Goal: Submit feedback/report problem: Submit feedback/report problem

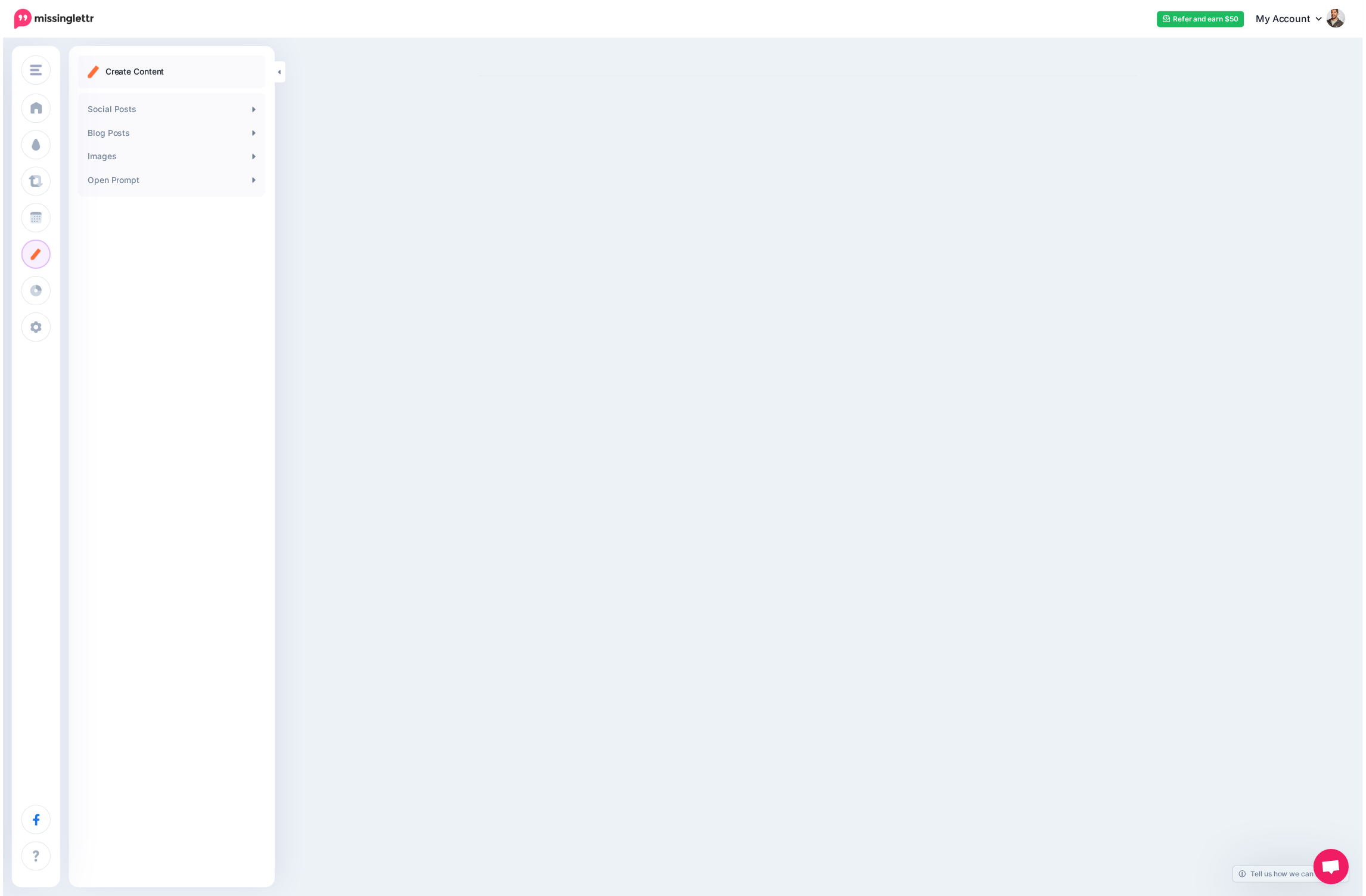
scroll to position [38, 0]
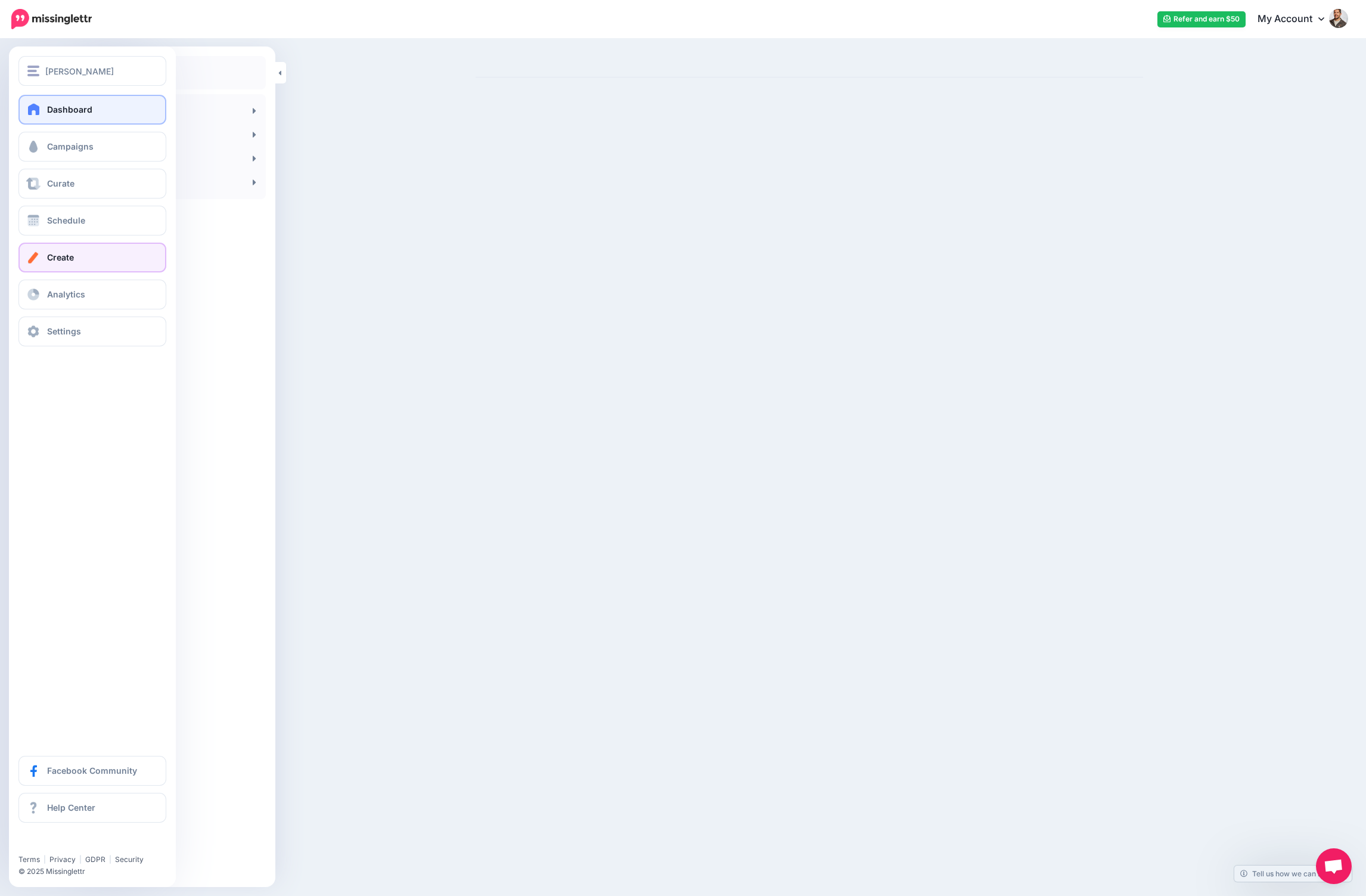
click at [23, 99] on link "Dashboard" at bounding box center [92, 109] width 148 height 30
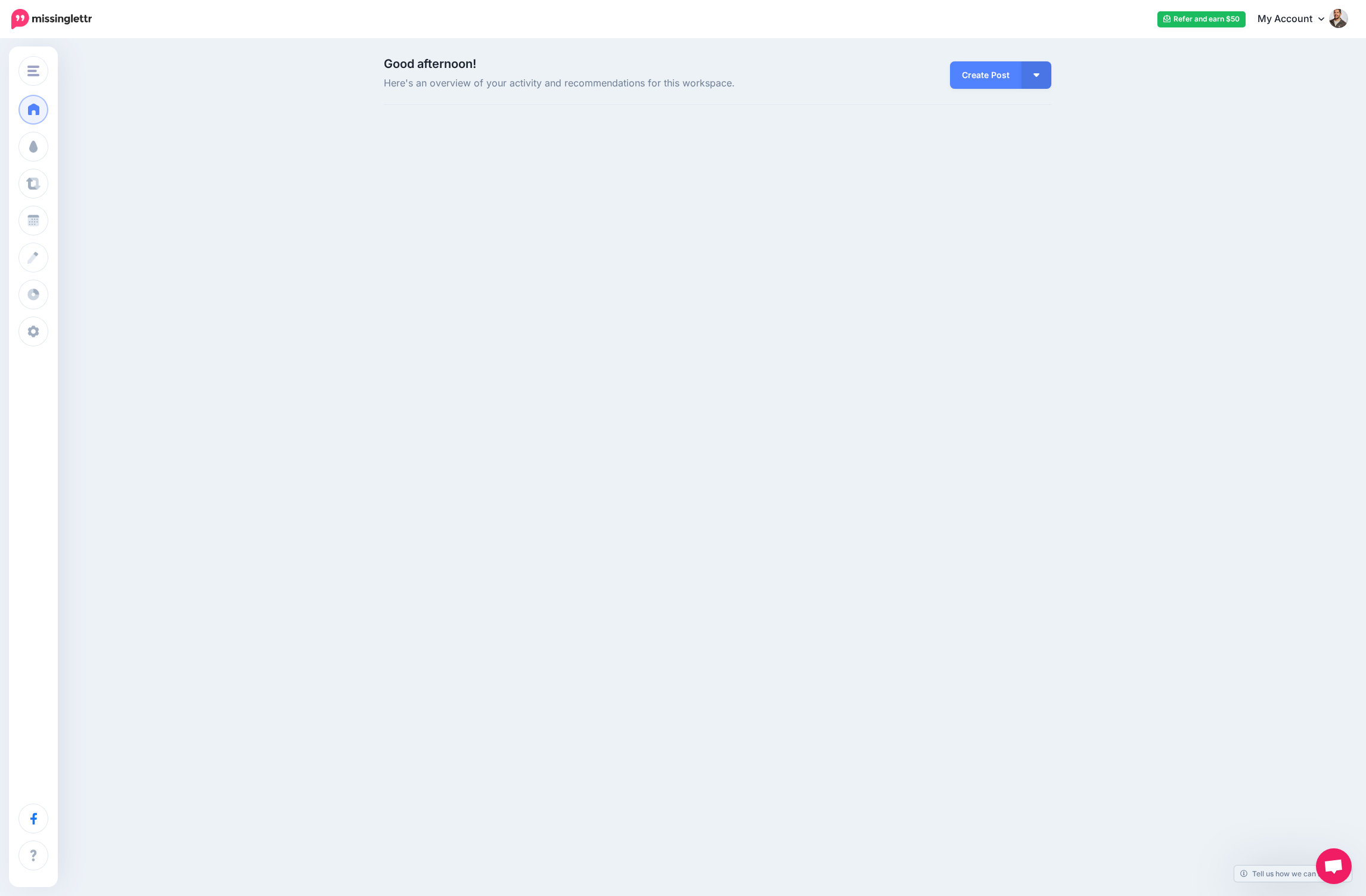
scroll to position [38, 0]
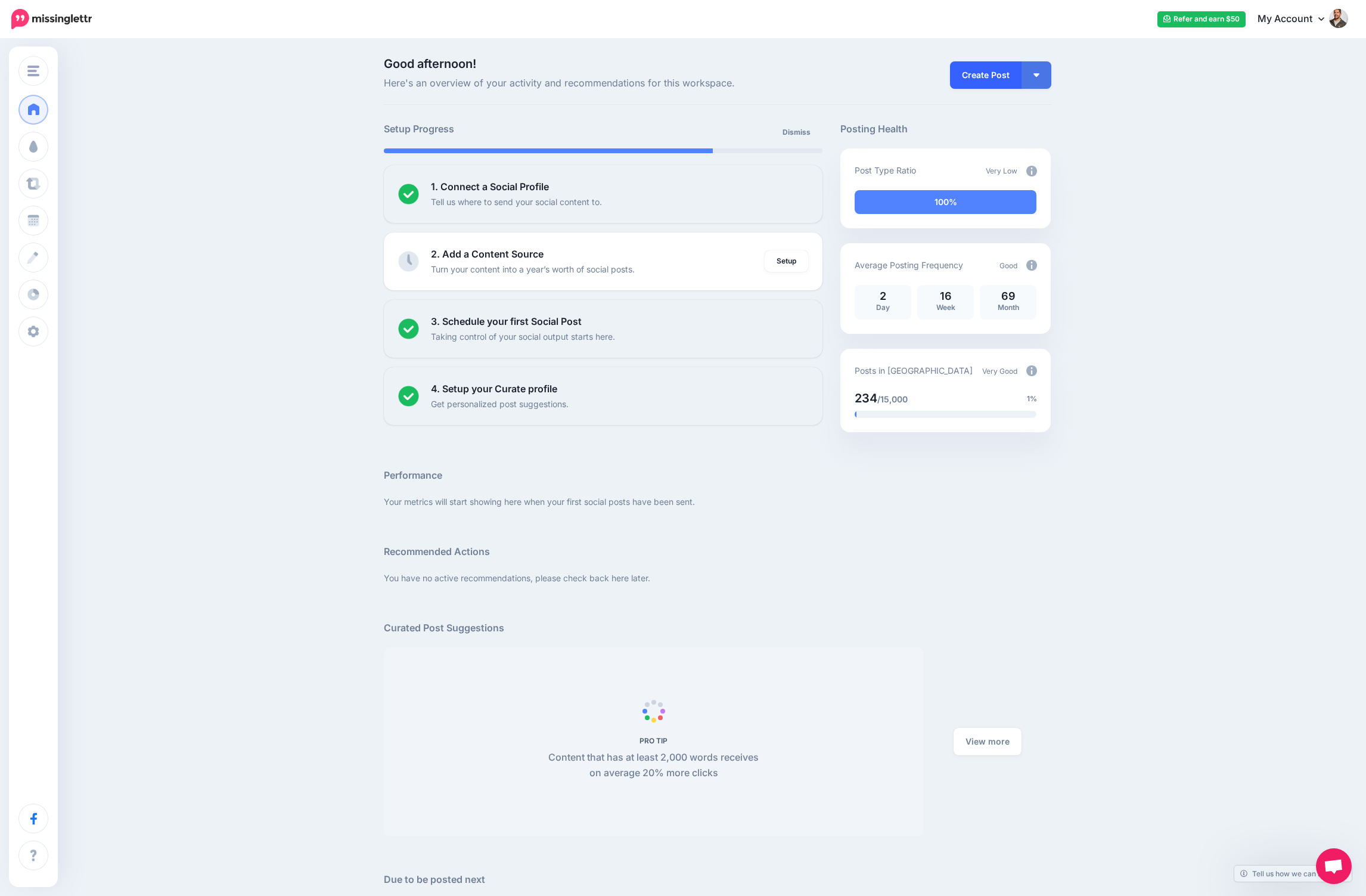
click at [1000, 72] on link "Create Post" at bounding box center [986, 75] width 72 height 27
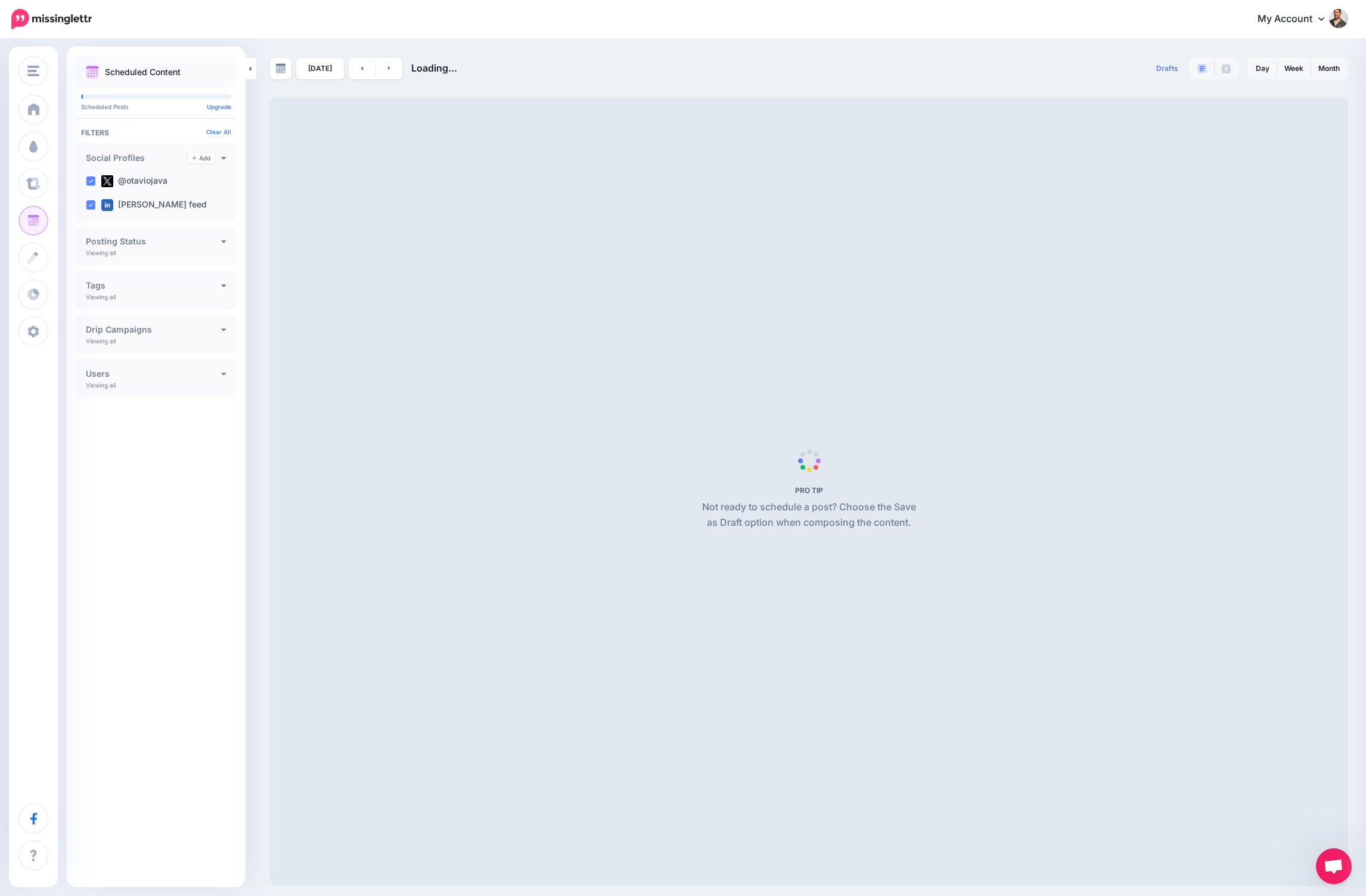
scroll to position [38, 0]
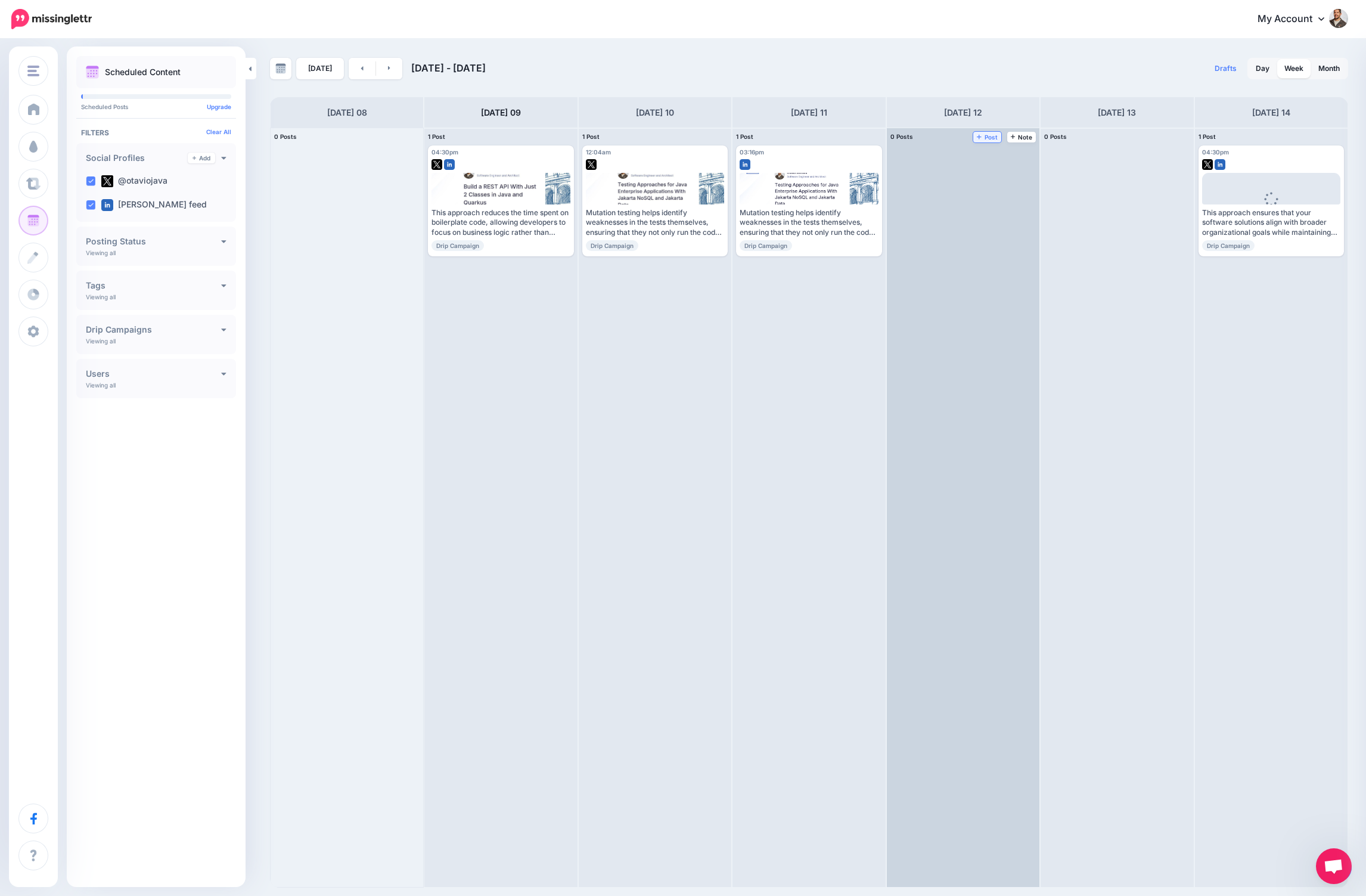
click at [986, 142] on link "Post" at bounding box center [988, 137] width 28 height 11
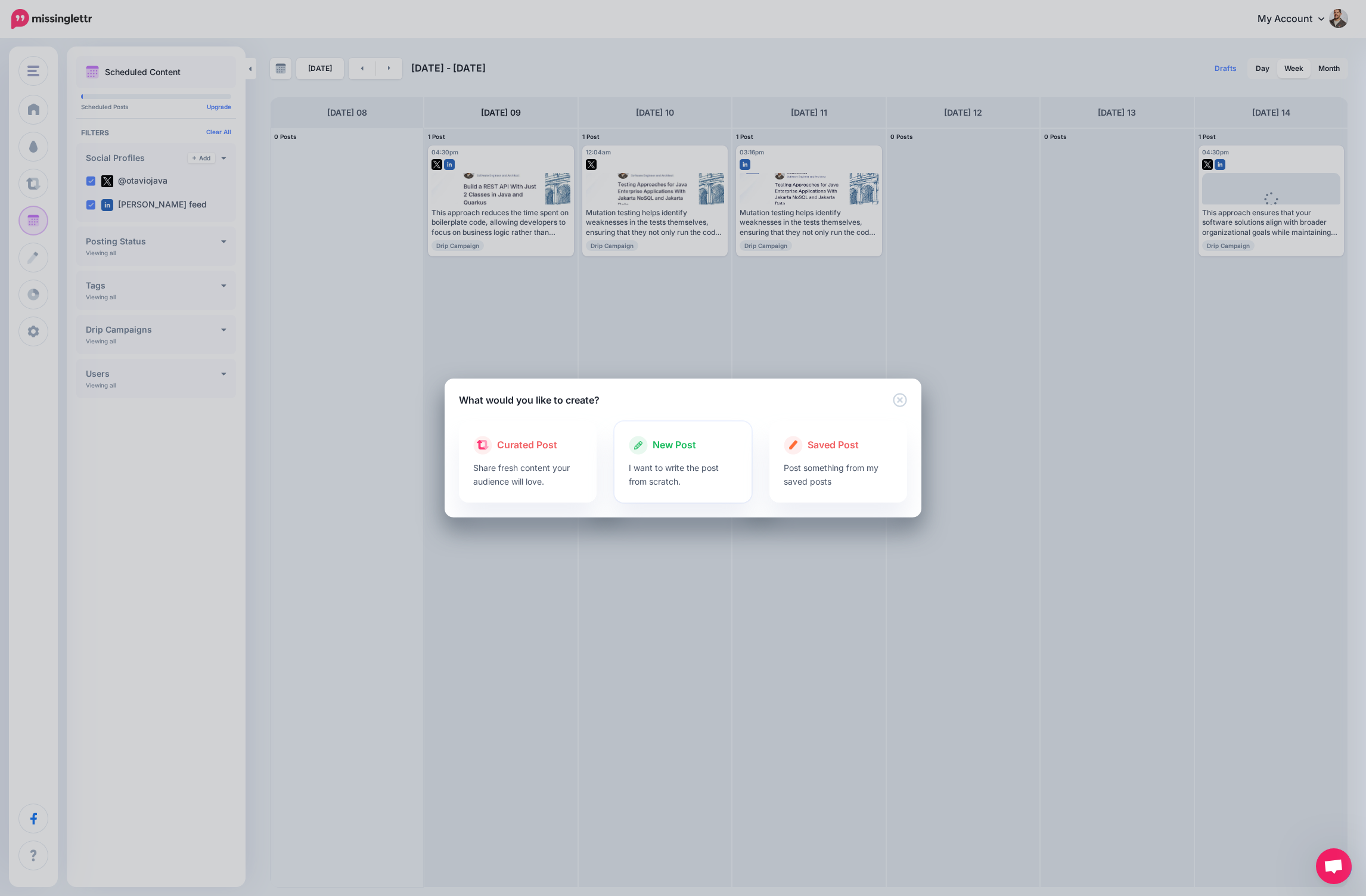
click at [666, 443] on span "New Post" at bounding box center [675, 445] width 44 height 15
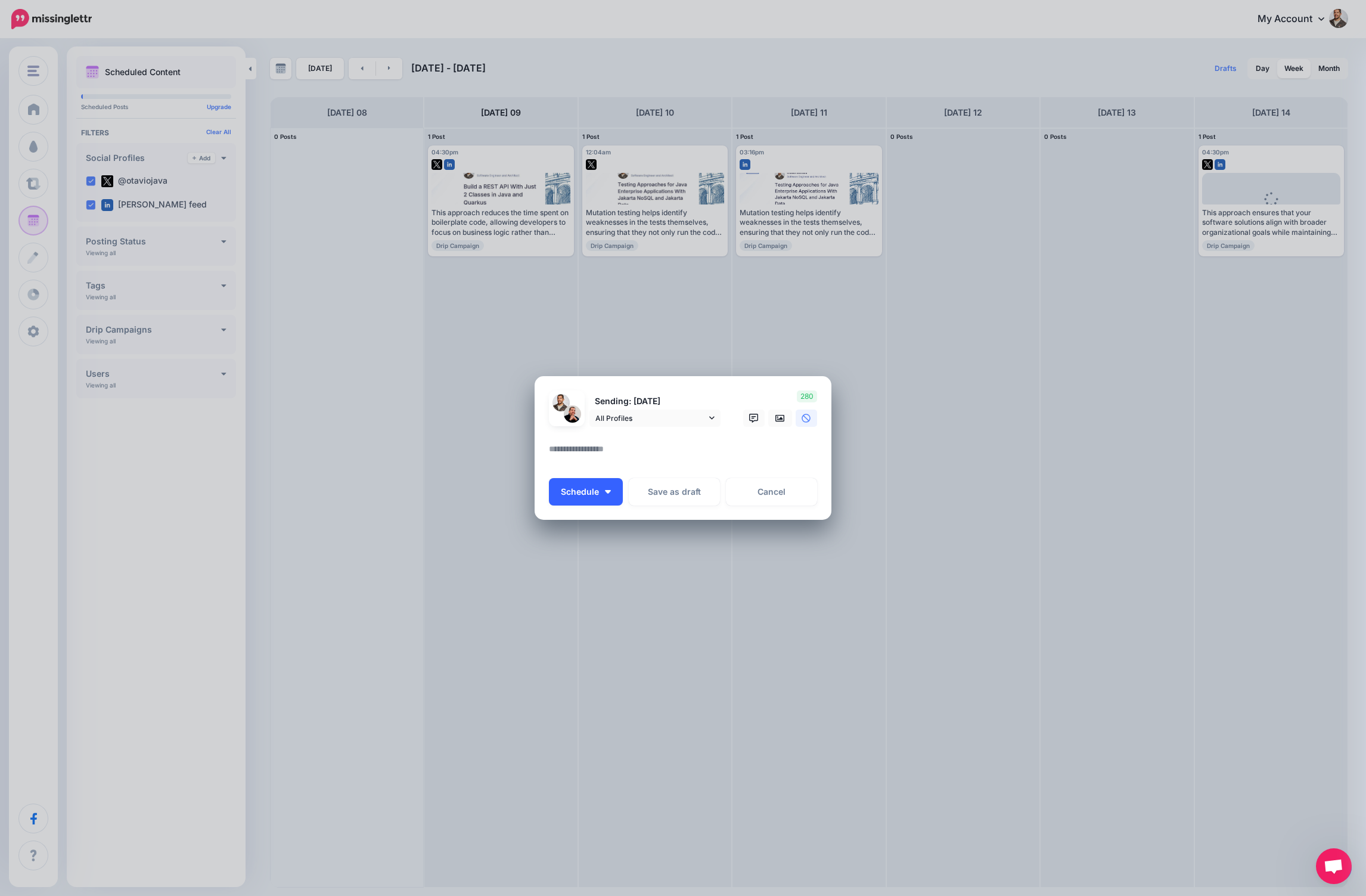
click at [610, 496] on button "Schedule" at bounding box center [586, 491] width 74 height 27
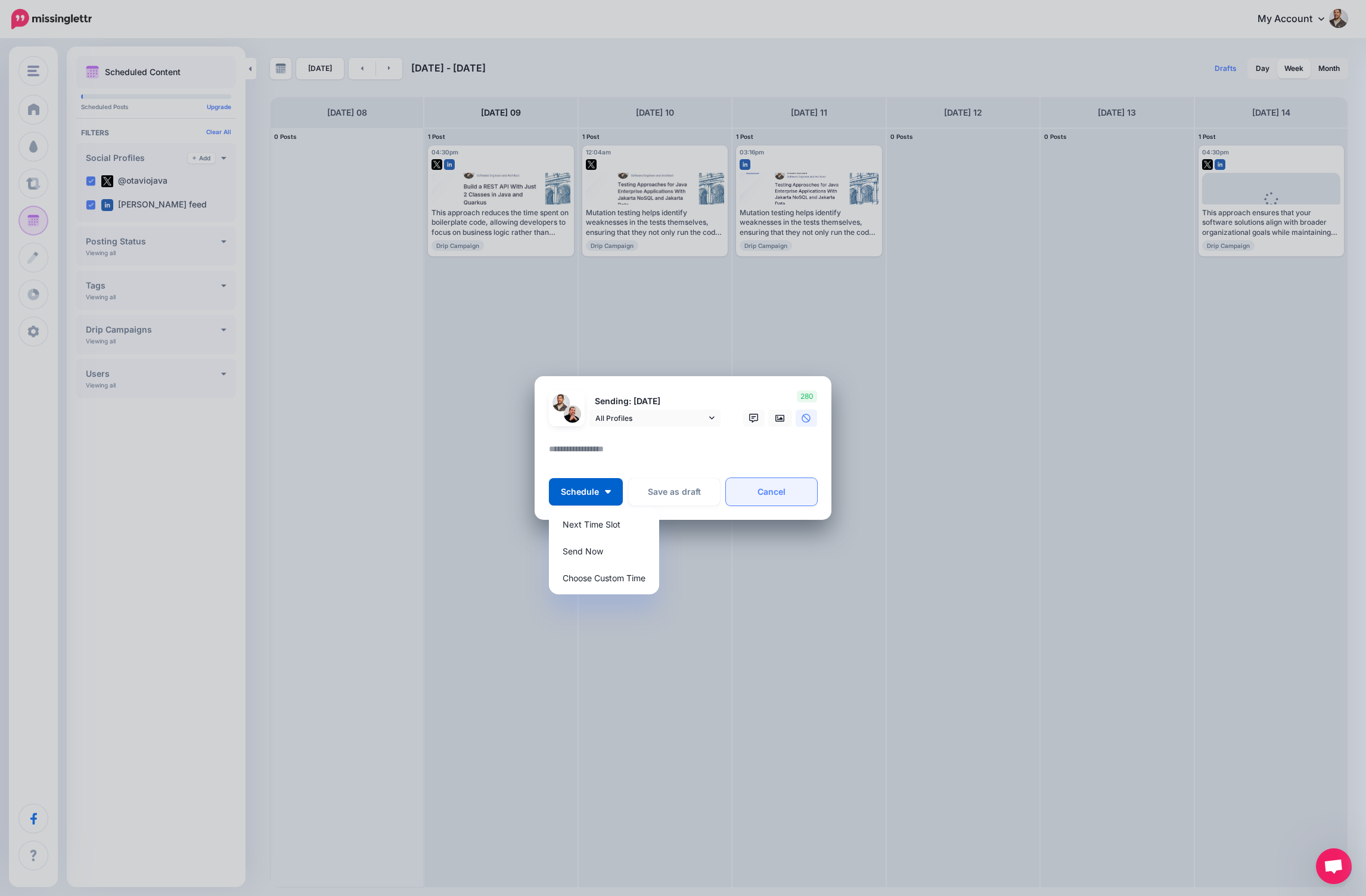
click at [760, 496] on link "Cancel" at bounding box center [771, 491] width 91 height 27
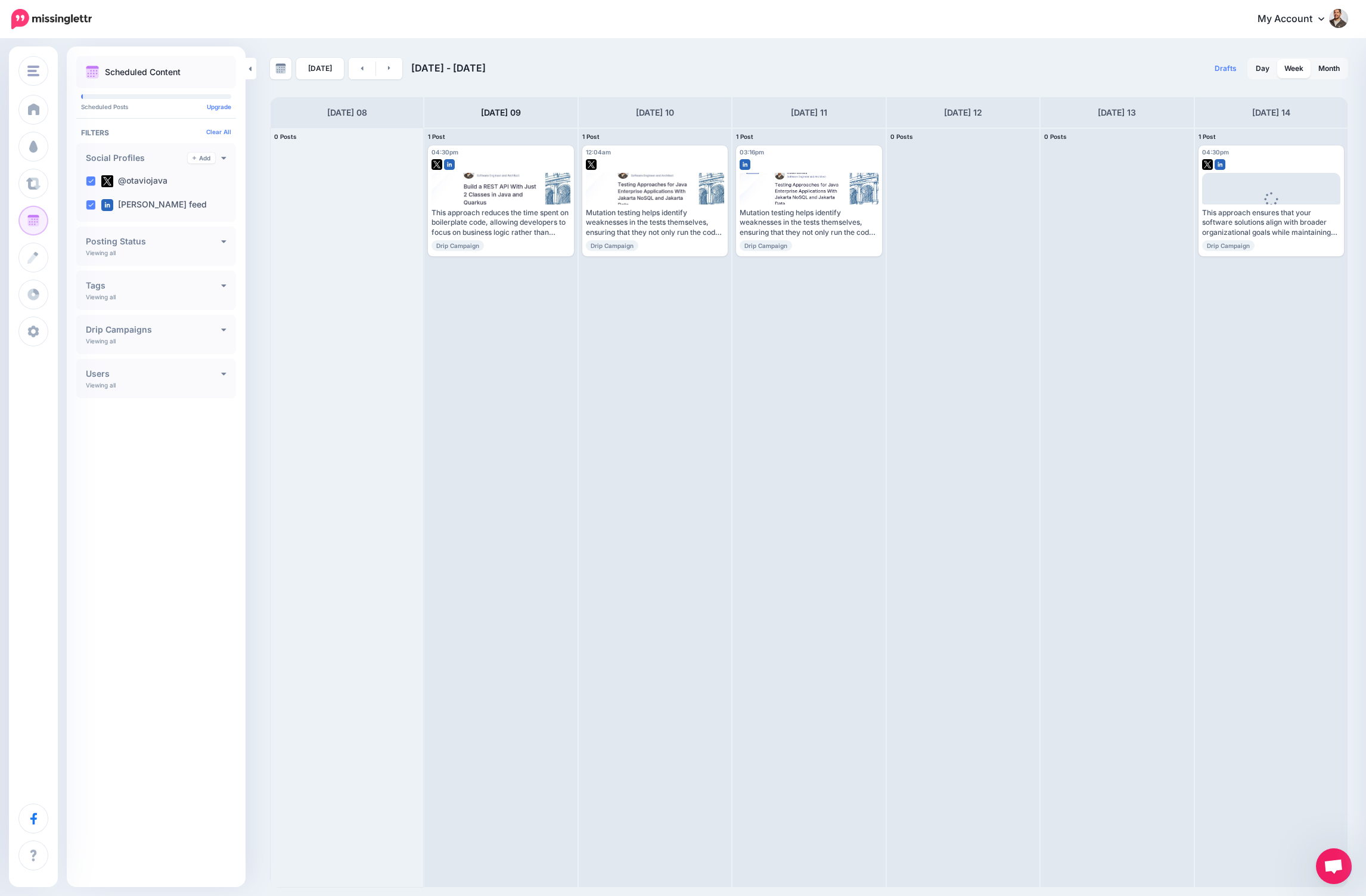
click at [1327, 866] on span "Open chat" at bounding box center [1334, 867] width 20 height 17
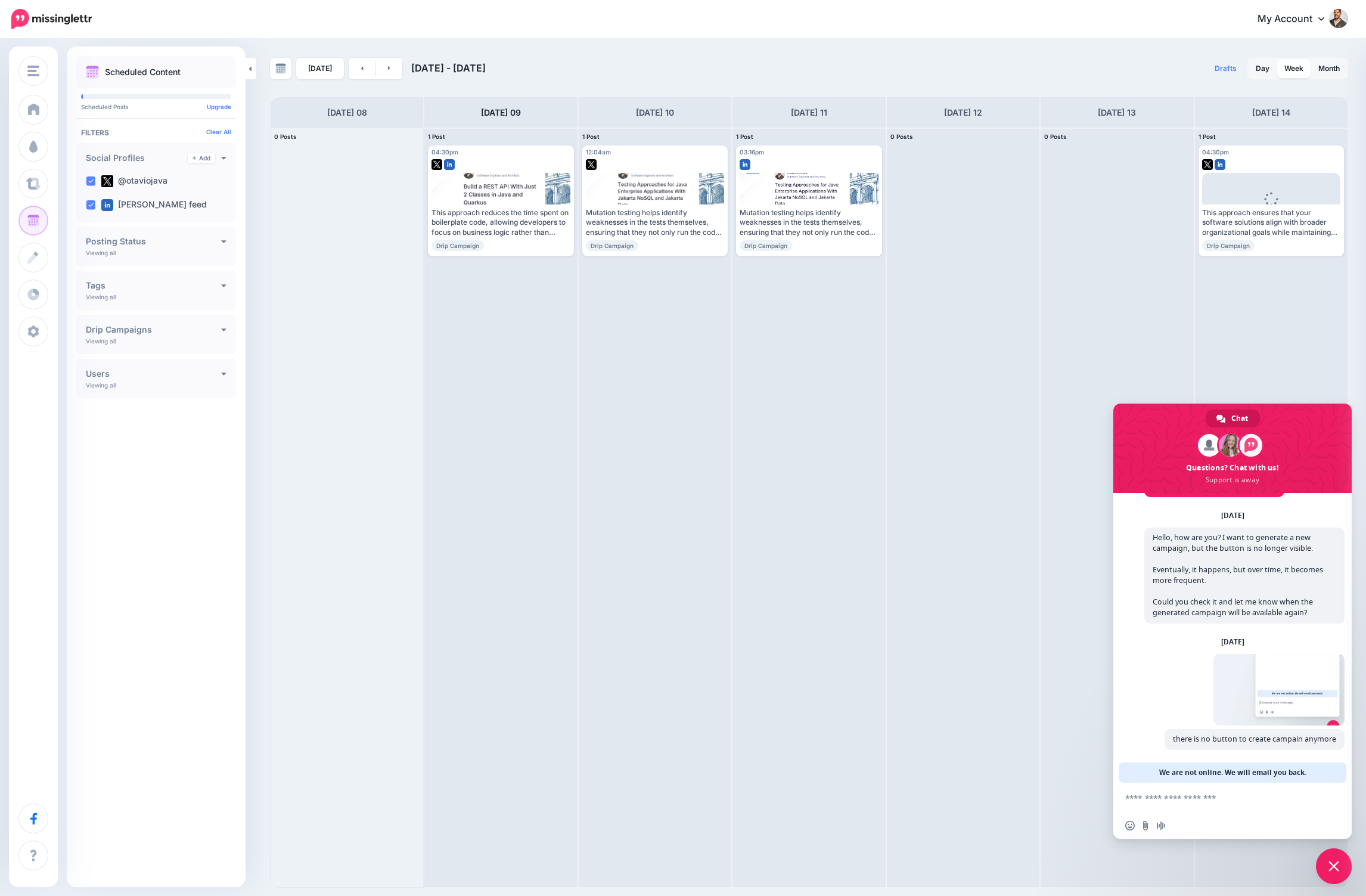
click at [1326, 866] on span "Close chat" at bounding box center [1334, 866] width 36 height 36
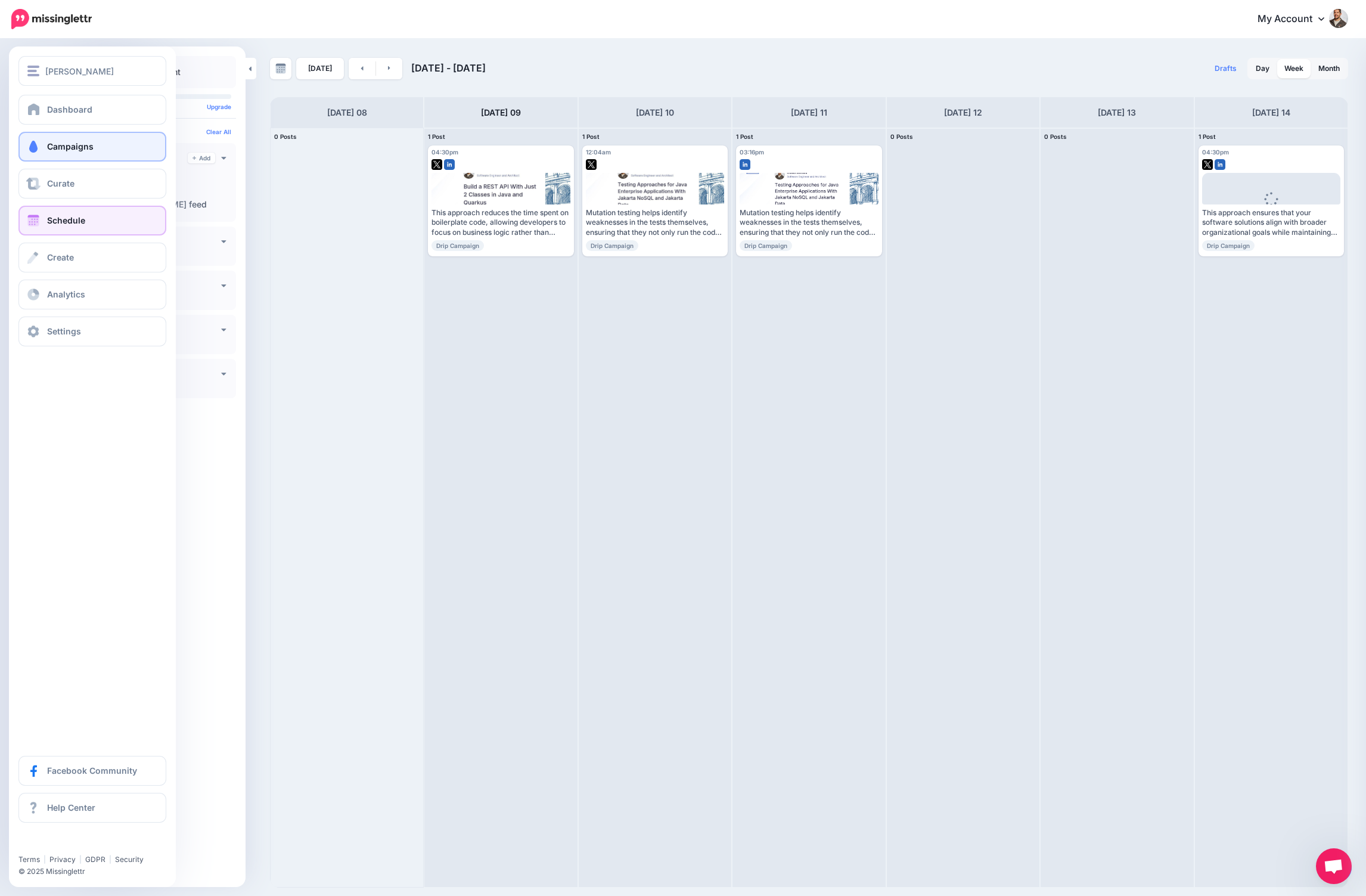
click at [42, 143] on link "Campaigns" at bounding box center [92, 146] width 148 height 30
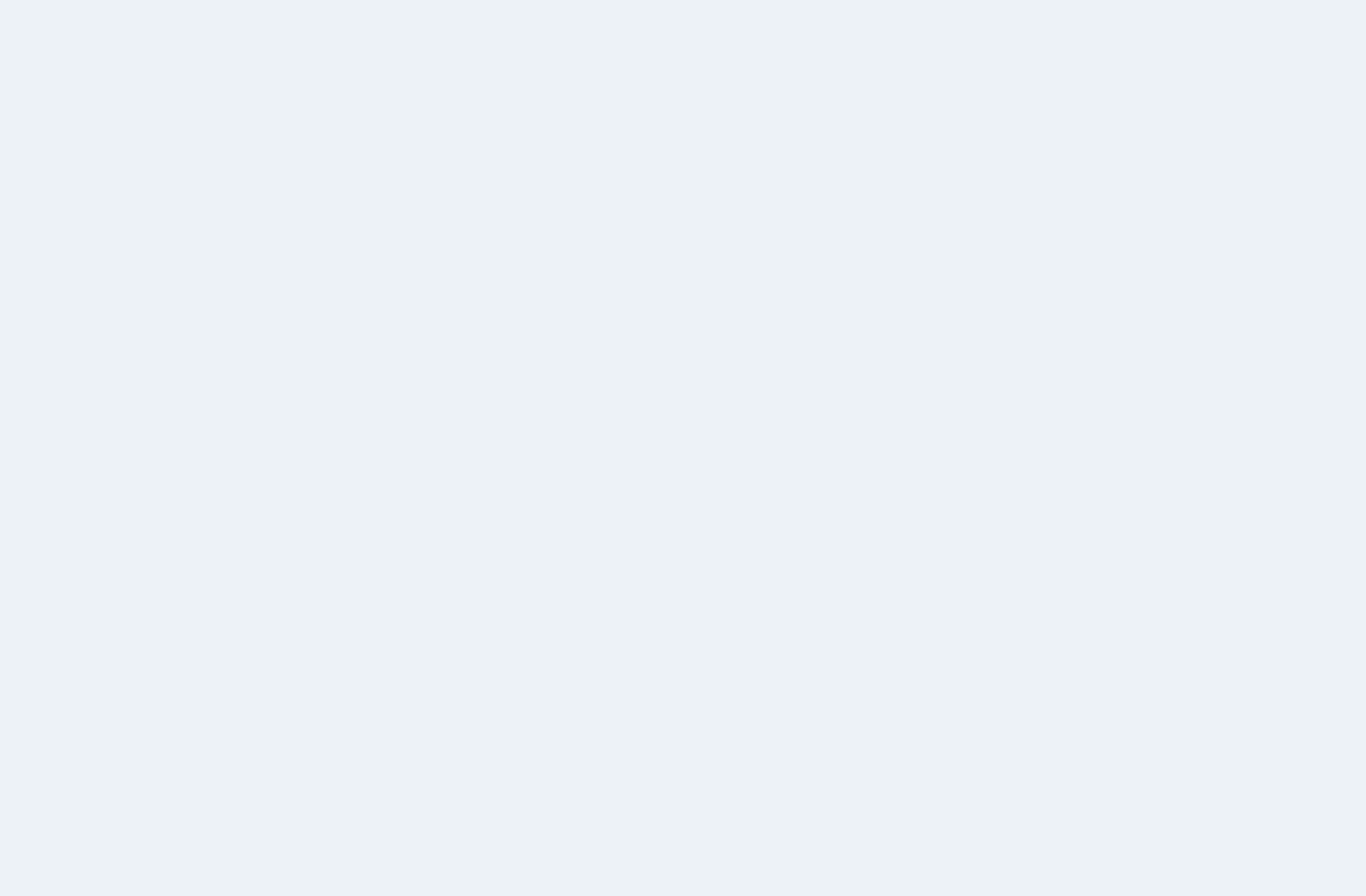
scroll to position [38, 0]
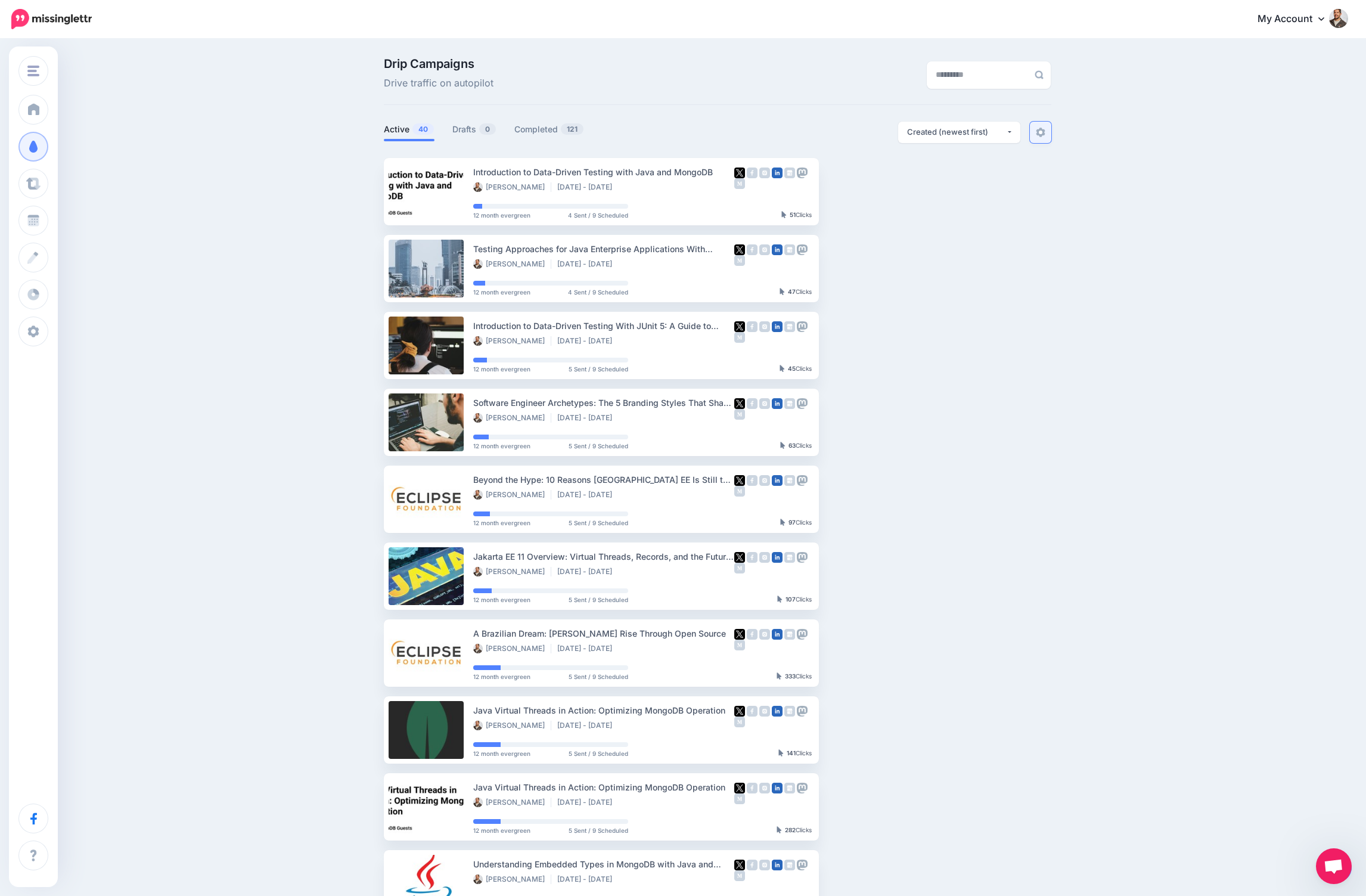
click at [1044, 131] on img at bounding box center [1041, 132] width 9 height 9
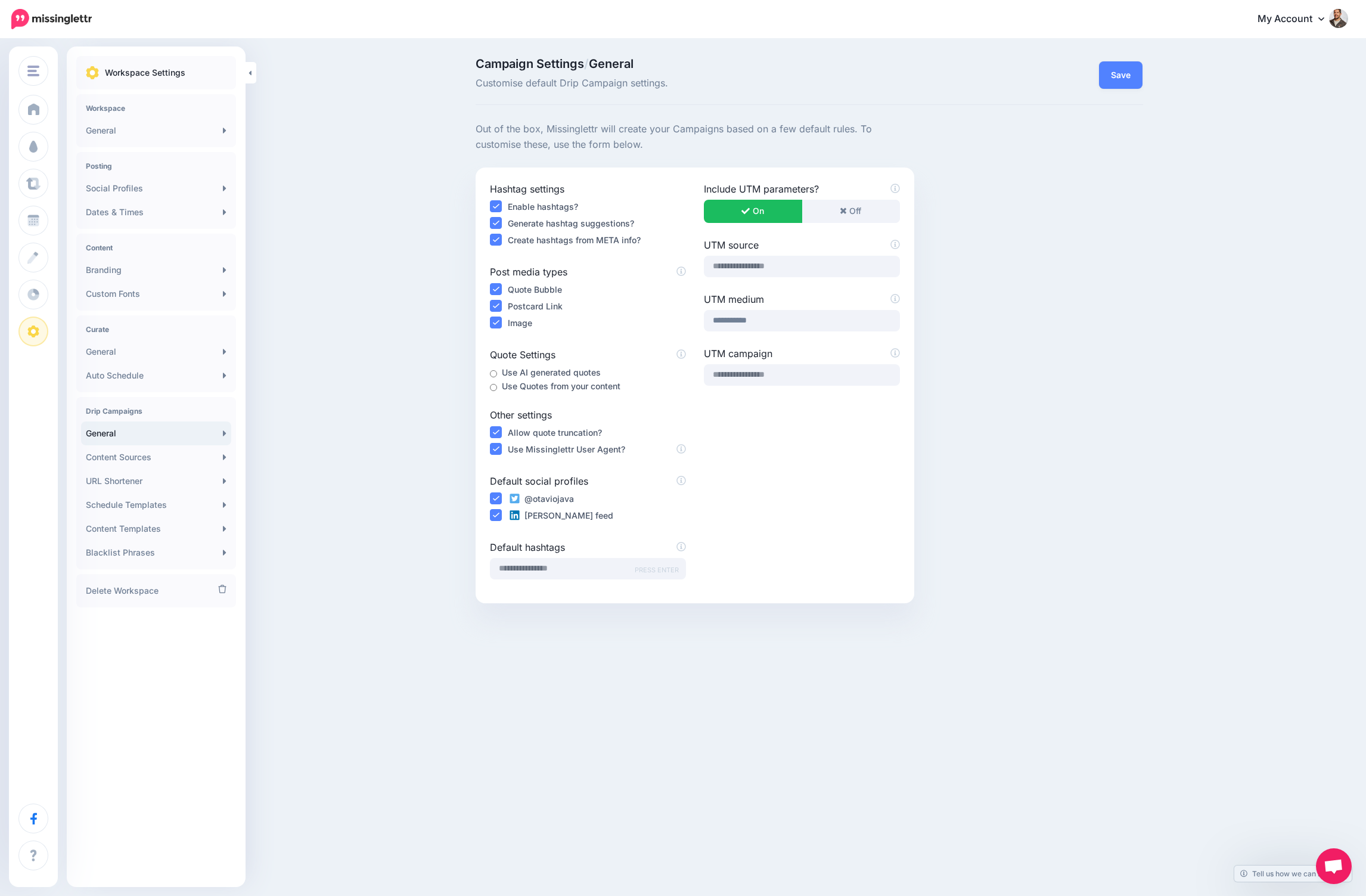
scroll to position [38, 0]
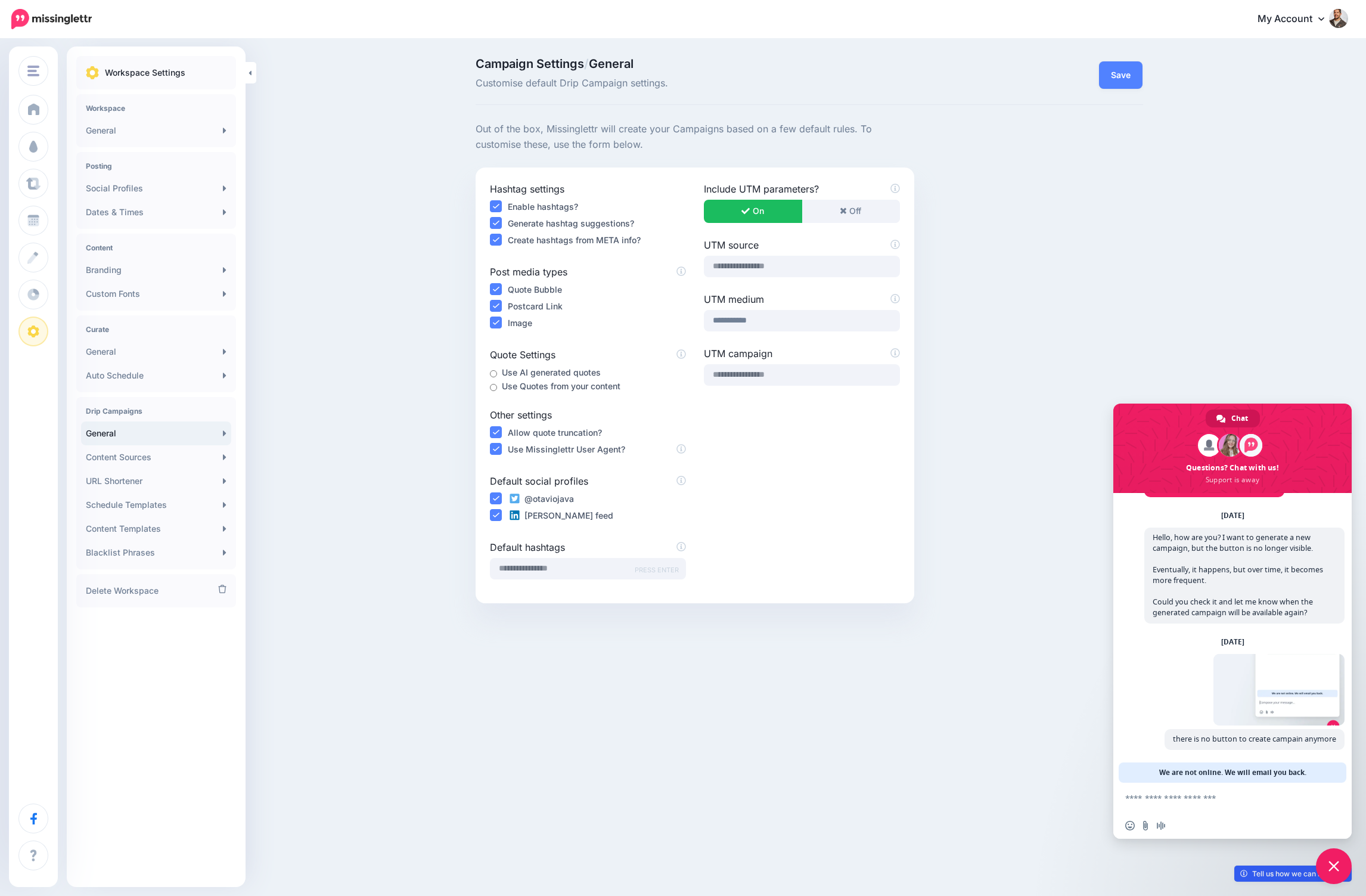
click at [1284, 878] on link "Tell us how we can improve" at bounding box center [1292, 873] width 117 height 16
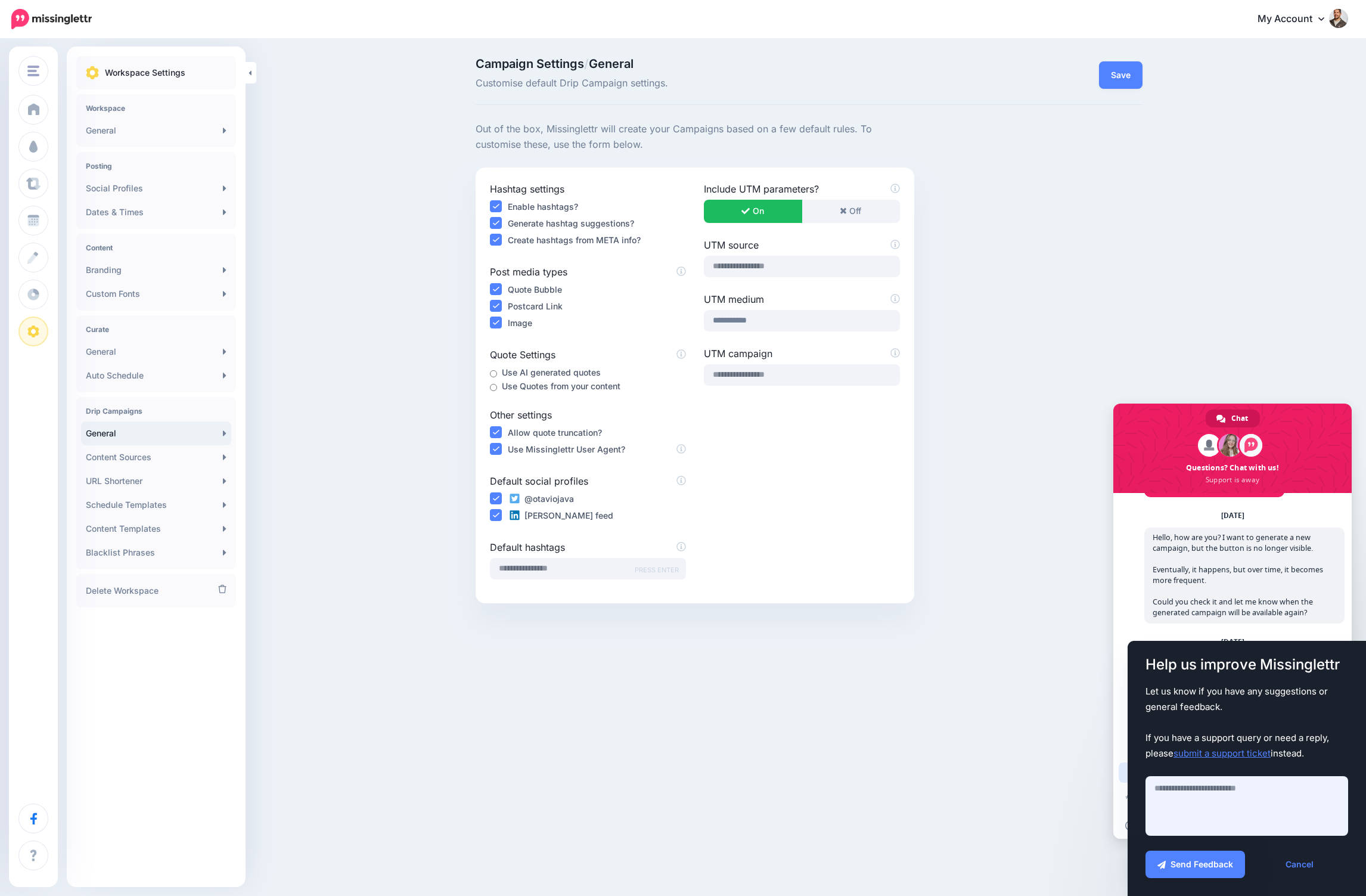
click at [1225, 811] on textarea at bounding box center [1247, 806] width 203 height 60
click at [1209, 750] on link "submit a support ticket" at bounding box center [1222, 753] width 97 height 11
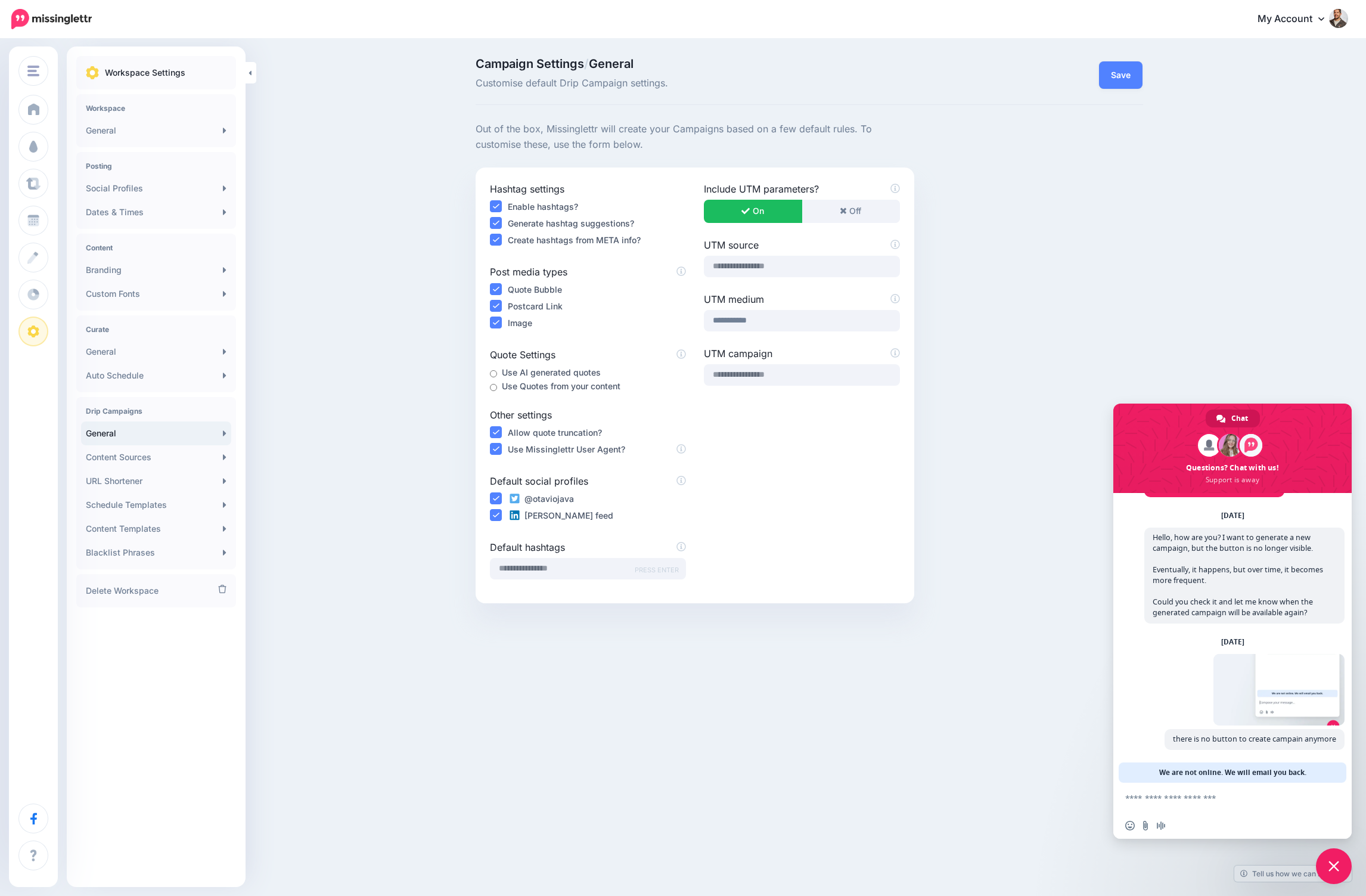
click at [1201, 797] on textarea "Compose your message..." at bounding box center [1220, 798] width 188 height 11
type textarea "**********"
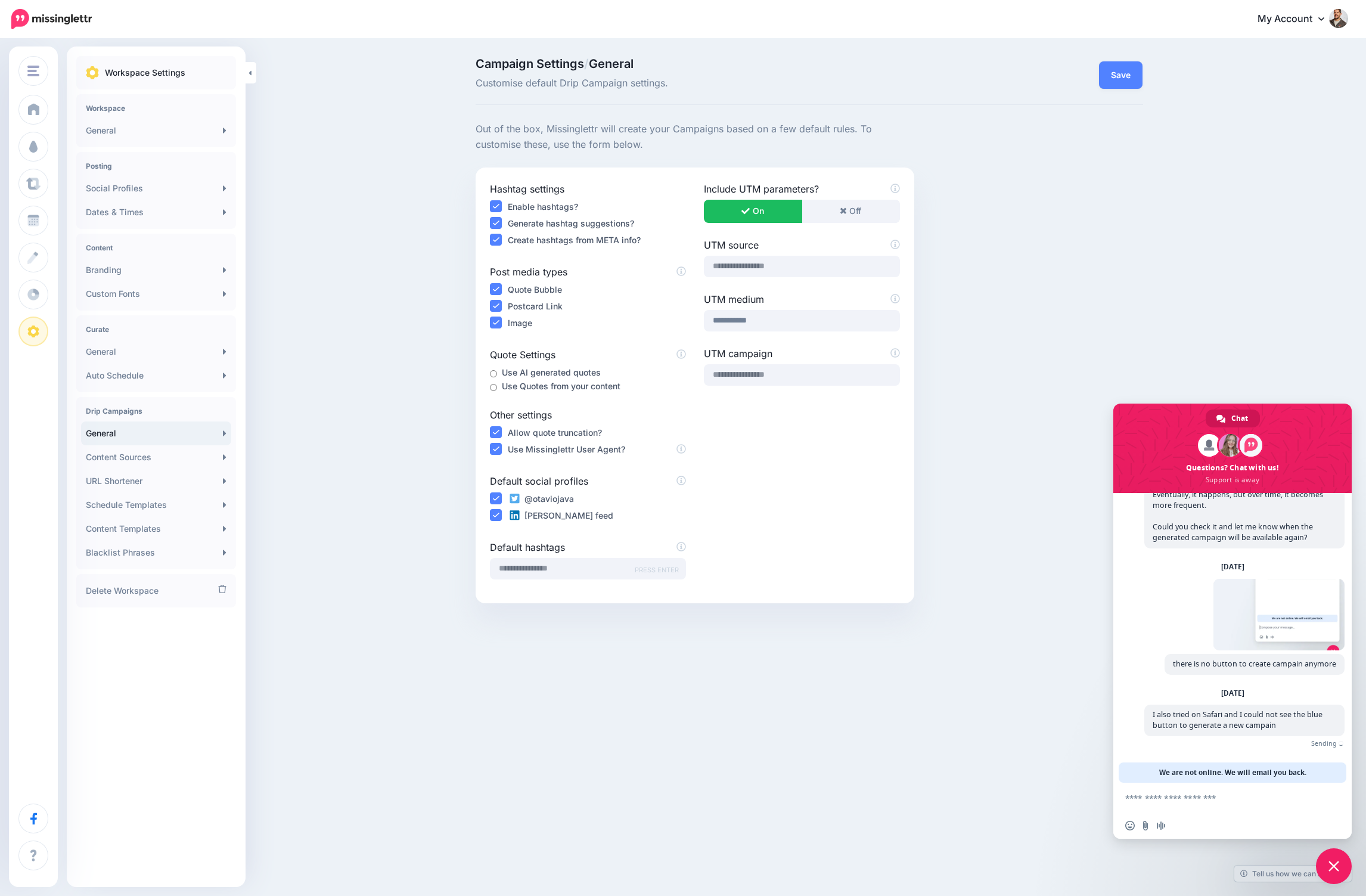
scroll to position [99, 0]
